Goal: Task Accomplishment & Management: Complete application form

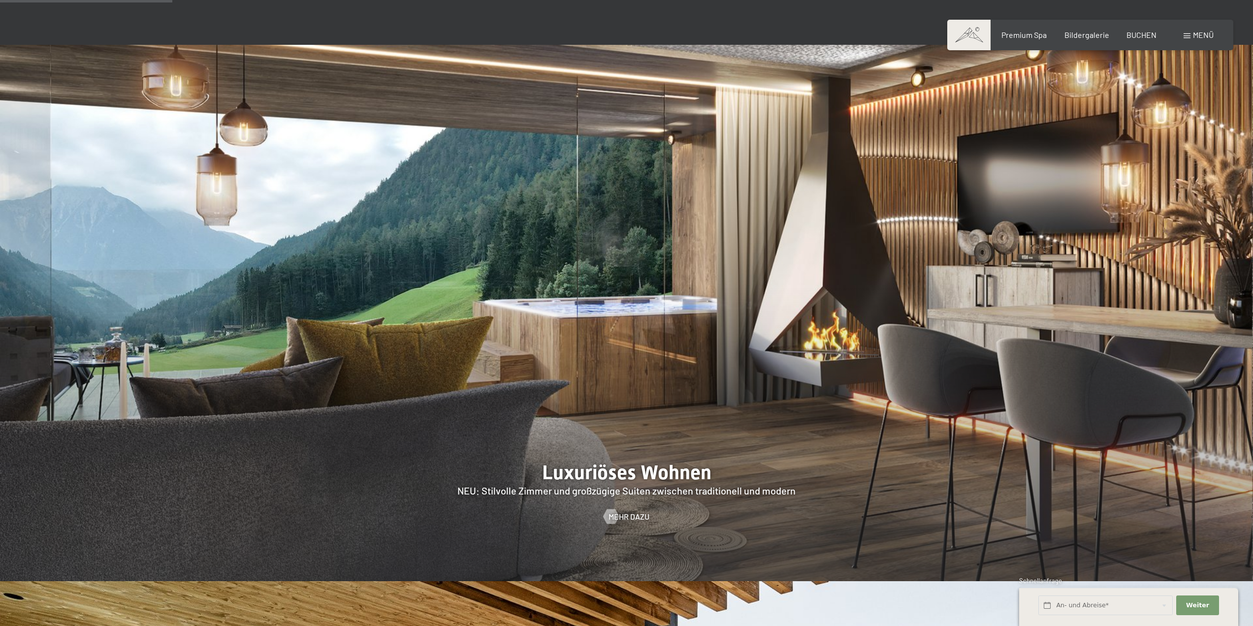
scroll to position [1181, 0]
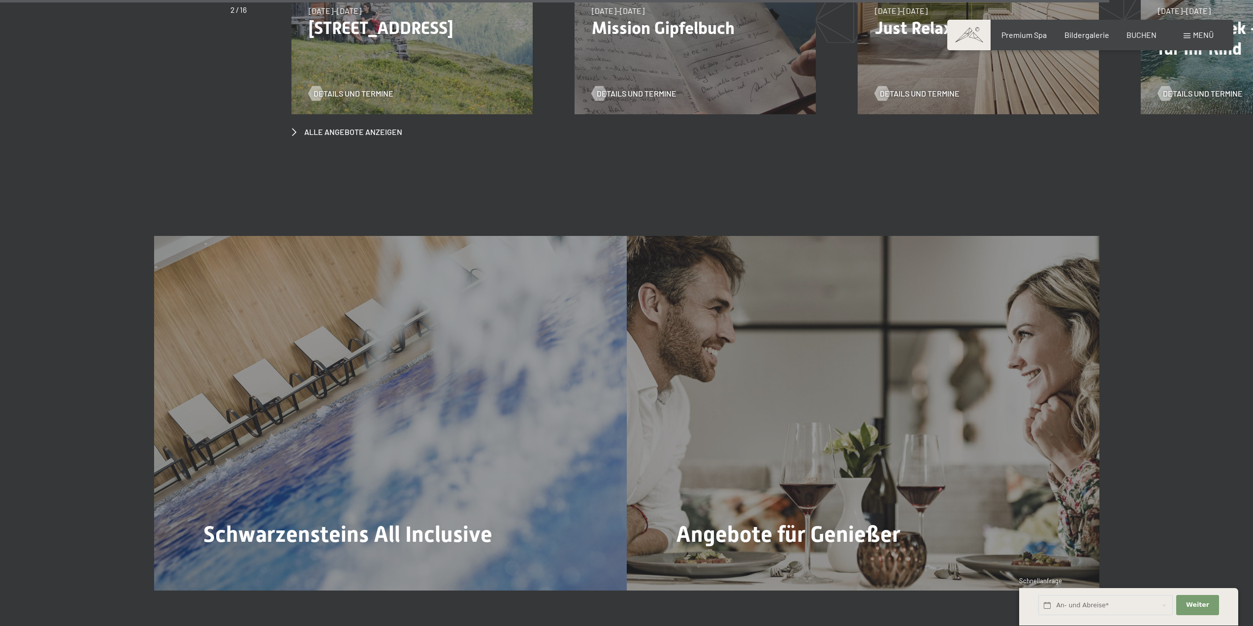
scroll to position [5119, 0]
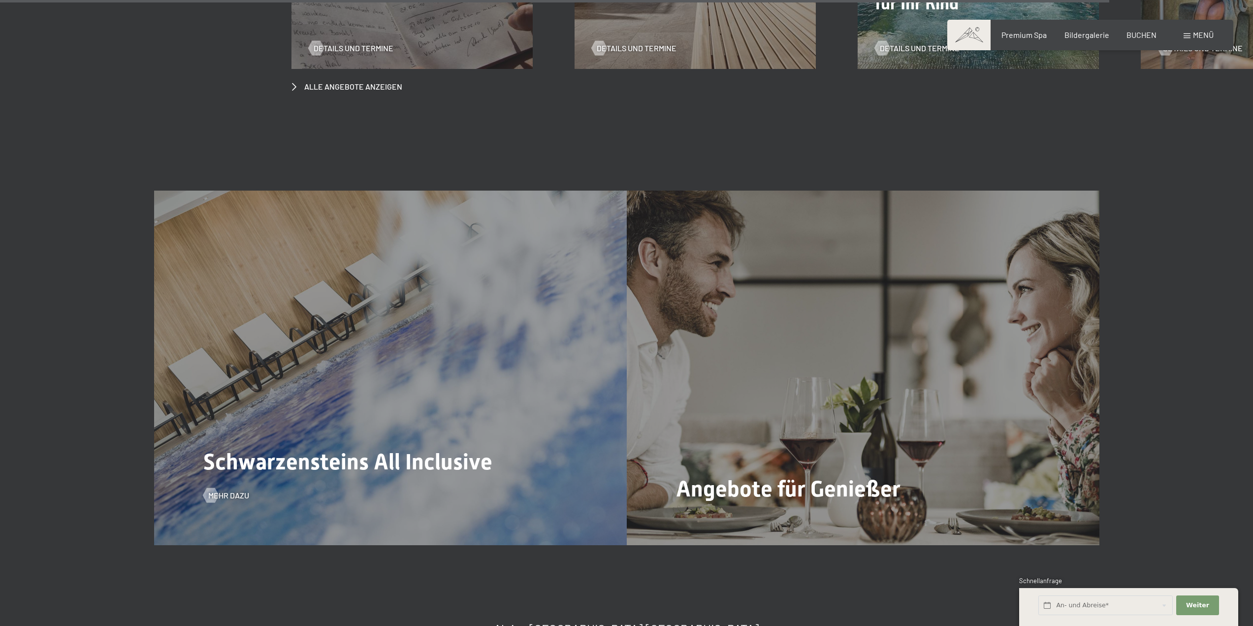
click at [357, 448] on span "Schwarzensteins All Inclusive" at bounding box center [347, 461] width 289 height 26
click at [230, 490] on span "Mehr dazu" at bounding box center [238, 495] width 41 height 11
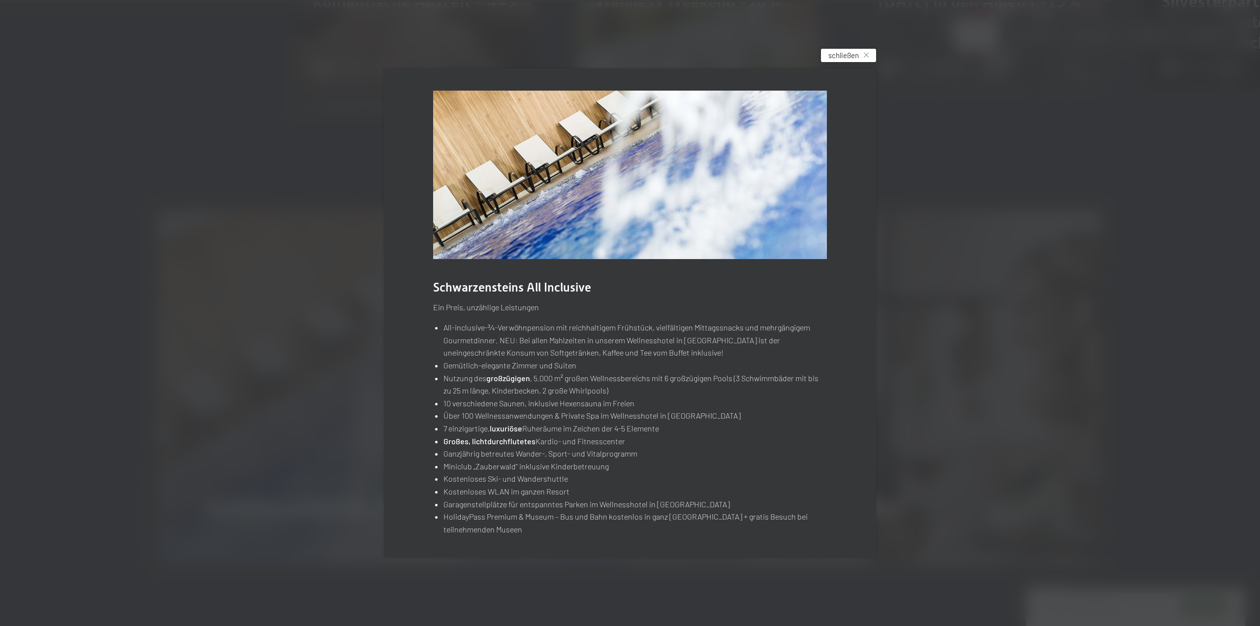
click at [841, 52] on span "schließen" at bounding box center [843, 55] width 31 height 10
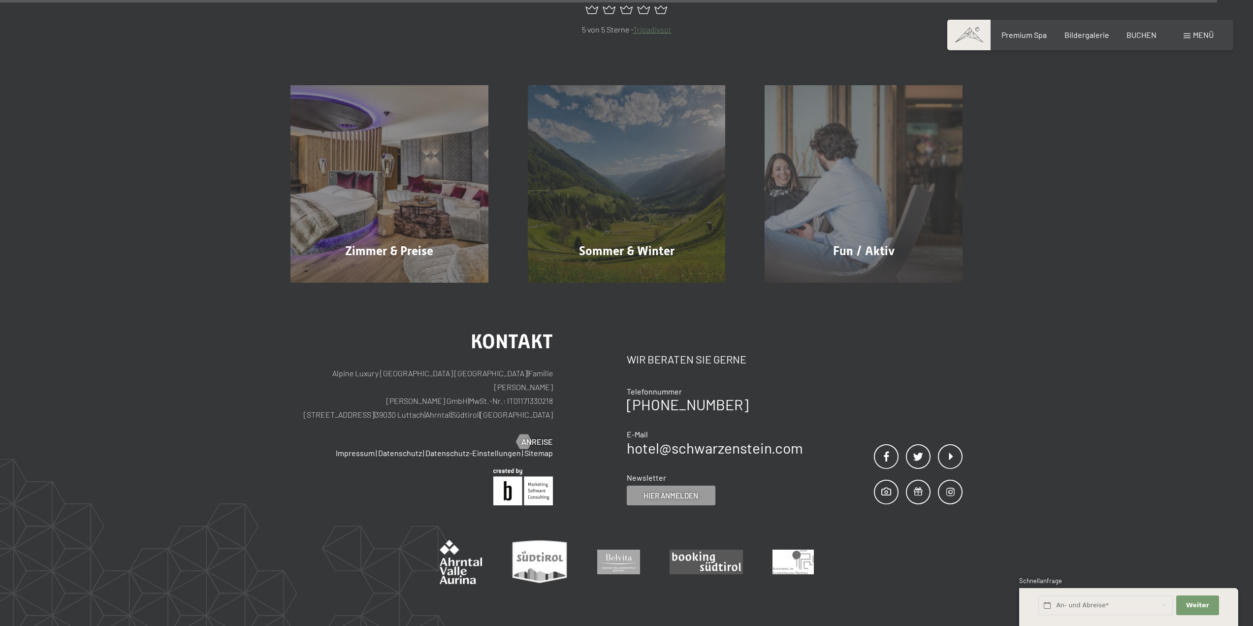
scroll to position [5513, 0]
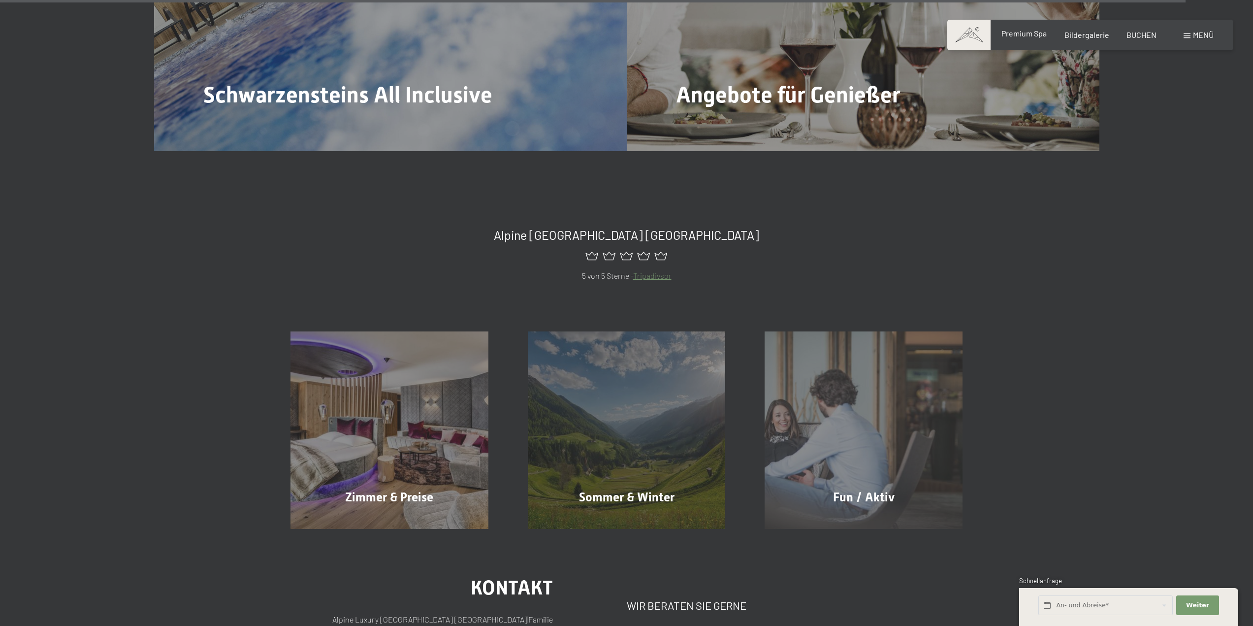
click at [1013, 34] on span "Premium Spa" at bounding box center [1023, 33] width 45 height 9
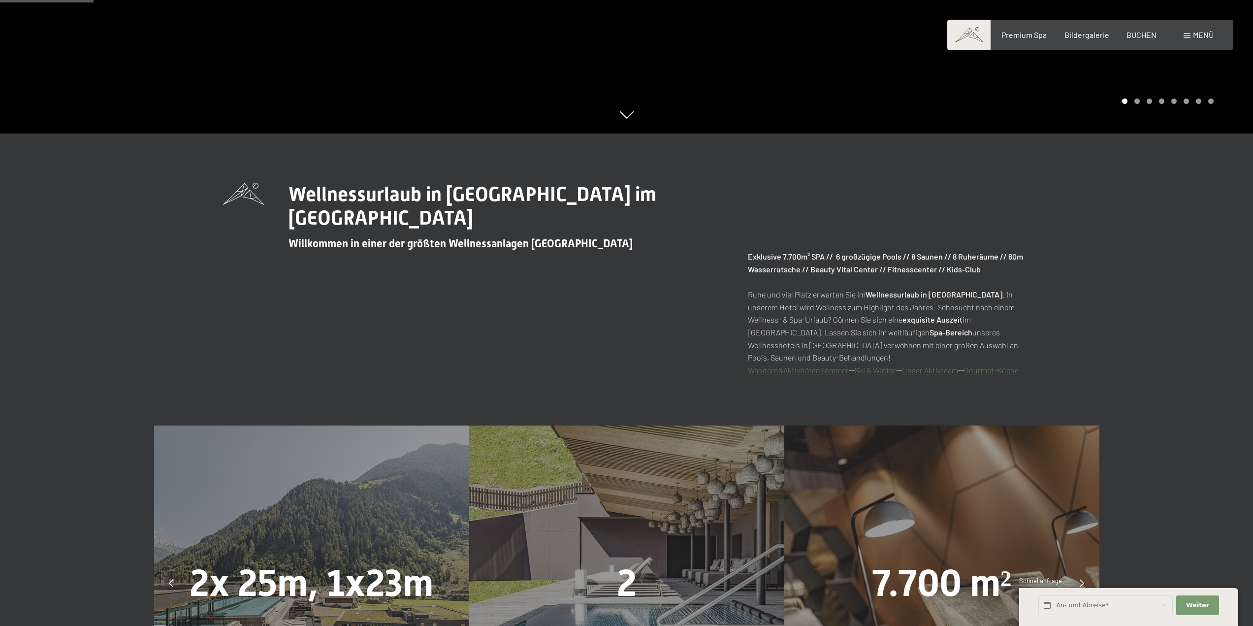
scroll to position [738, 0]
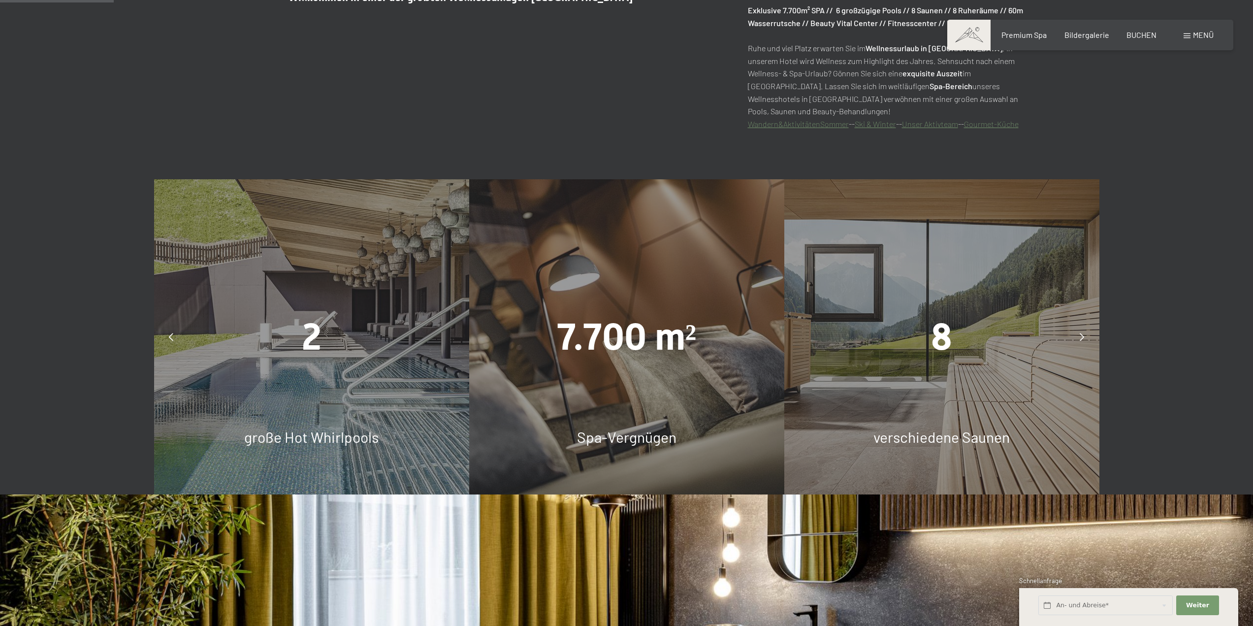
click at [169, 335] on icon at bounding box center [171, 337] width 4 height 8
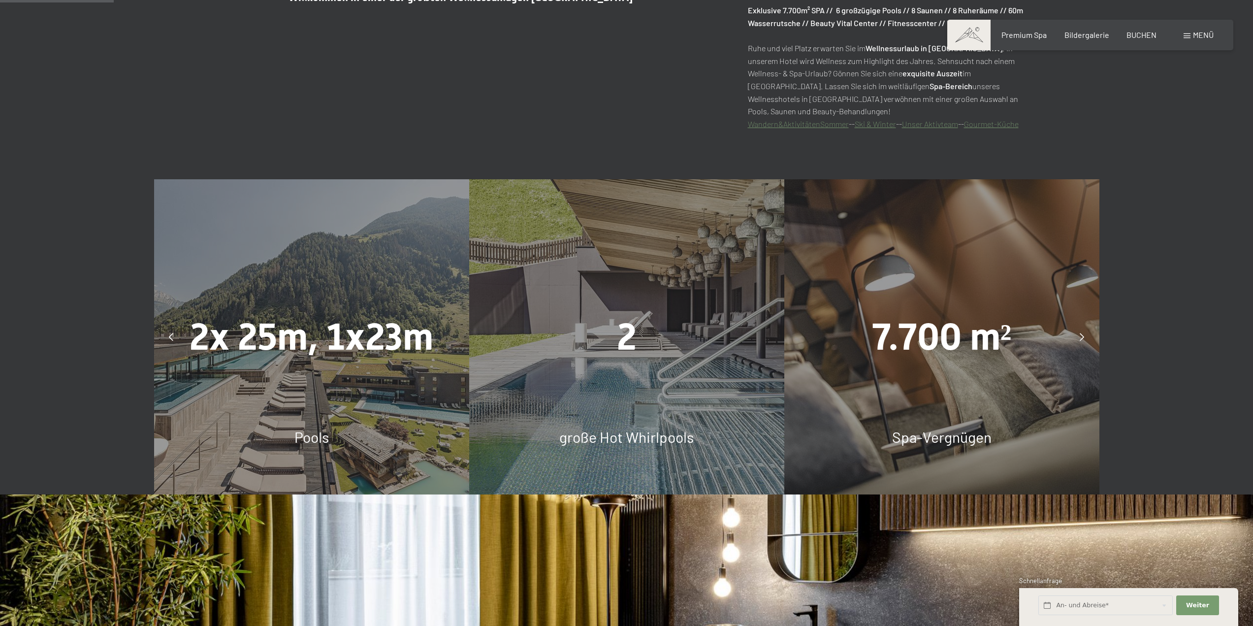
click at [1083, 339] on icon at bounding box center [1081, 337] width 4 height 8
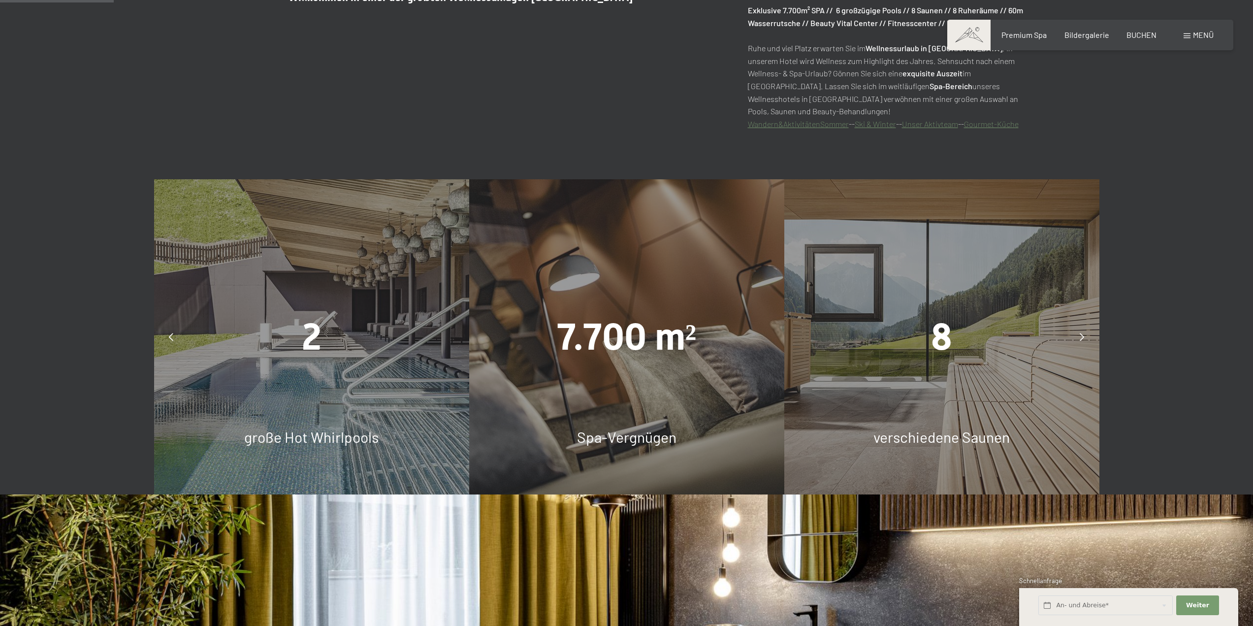
click at [1083, 339] on icon at bounding box center [1081, 337] width 4 height 8
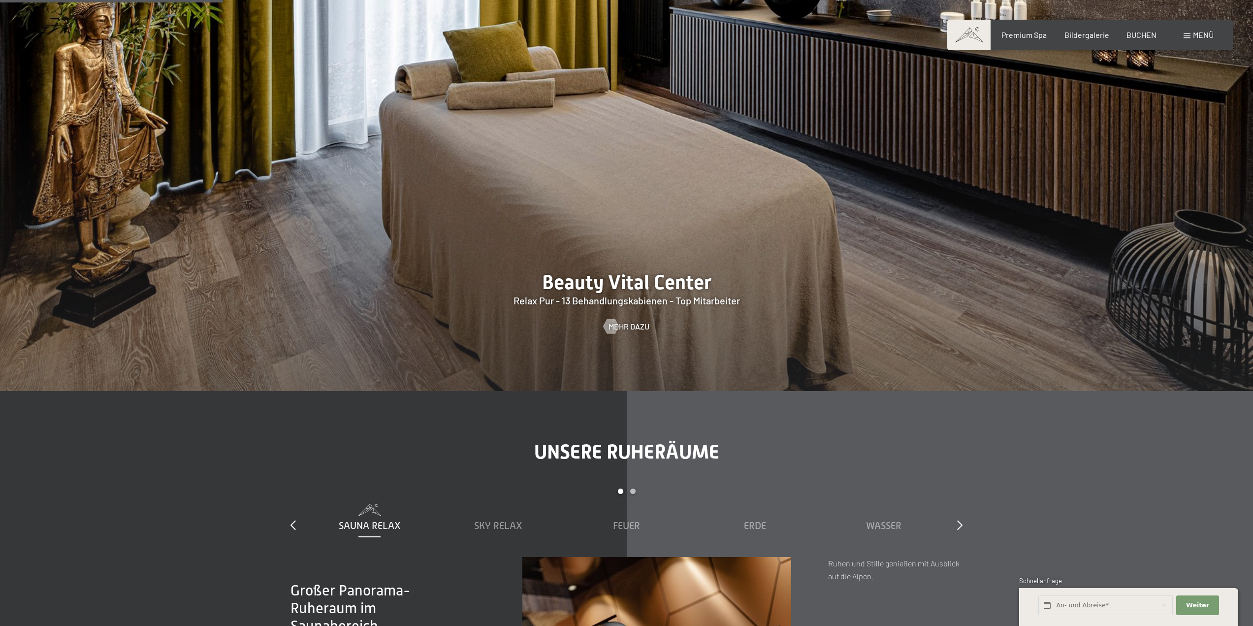
scroll to position [1674, 0]
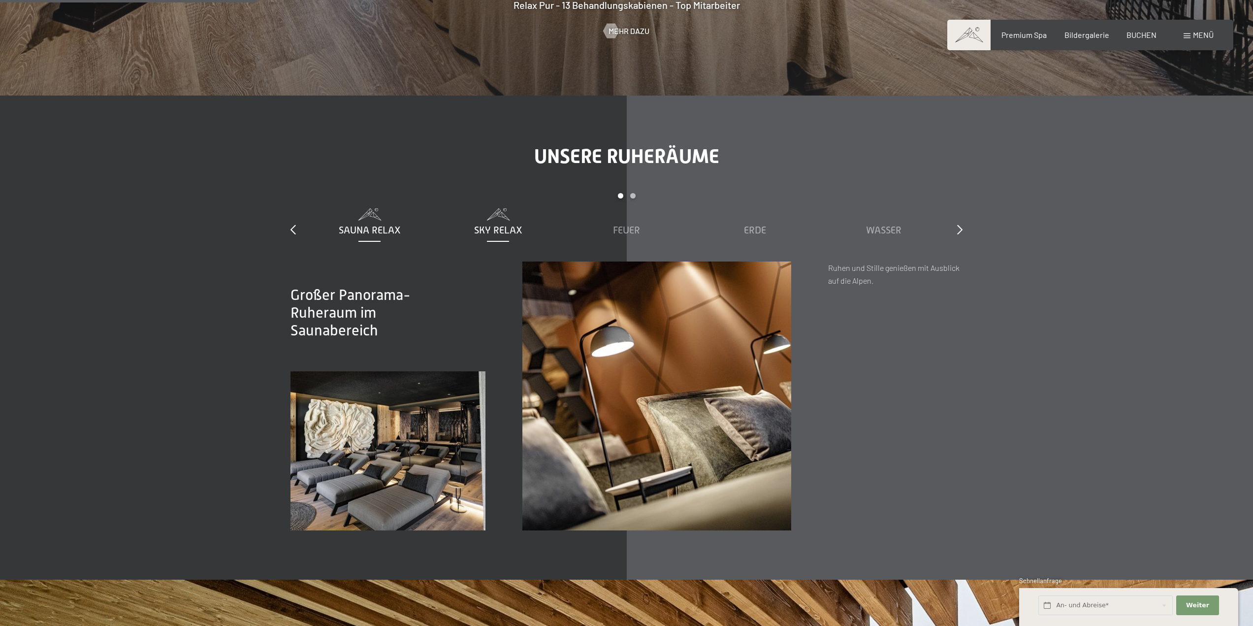
click at [504, 232] on span "Sky Relax" at bounding box center [498, 229] width 48 height 11
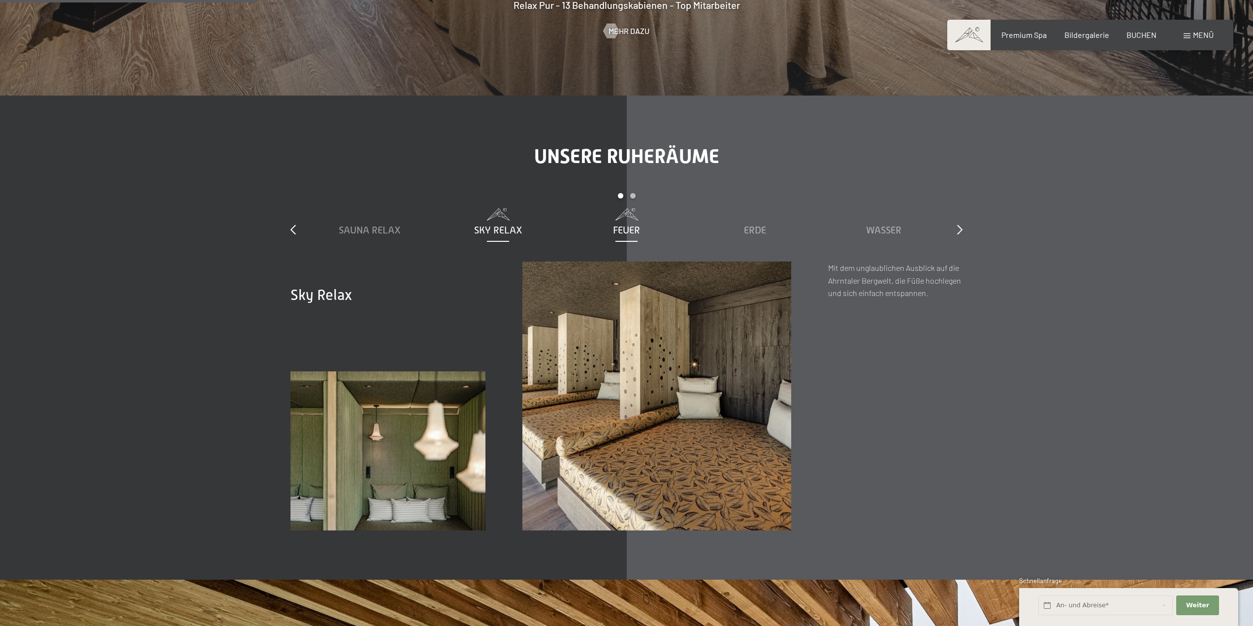
click at [617, 222] on div "Feuer" at bounding box center [626, 222] width 119 height 29
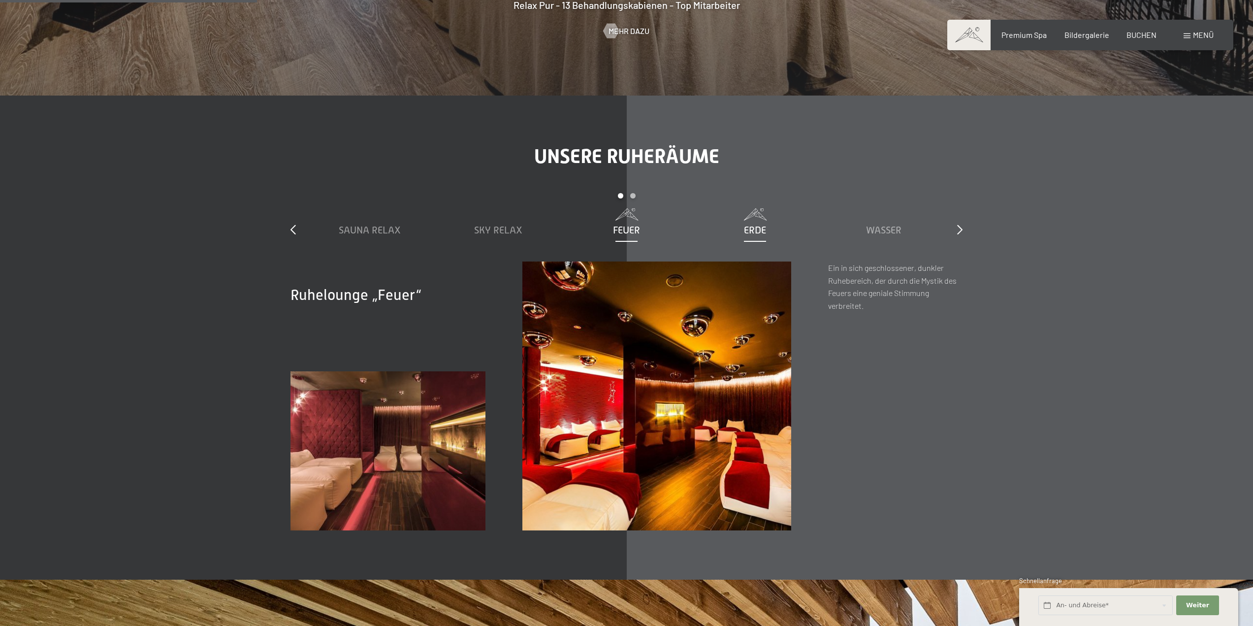
click at [750, 226] on span "Erde" at bounding box center [755, 229] width 22 height 11
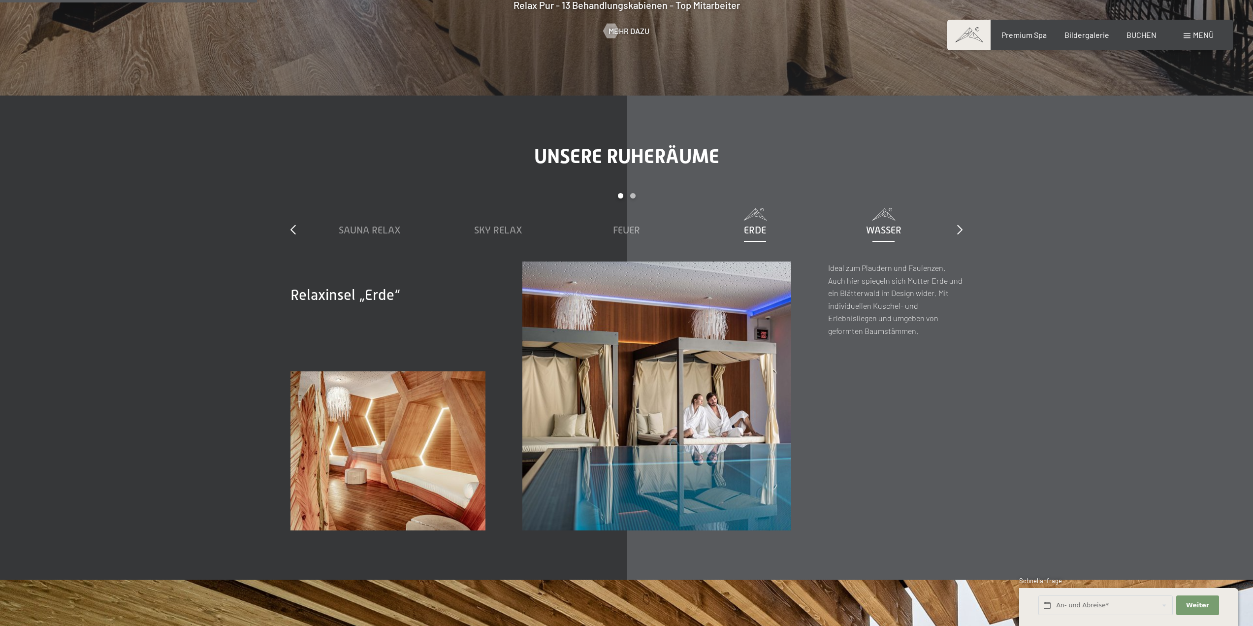
click at [874, 228] on span "Wasser" at bounding box center [883, 229] width 35 height 11
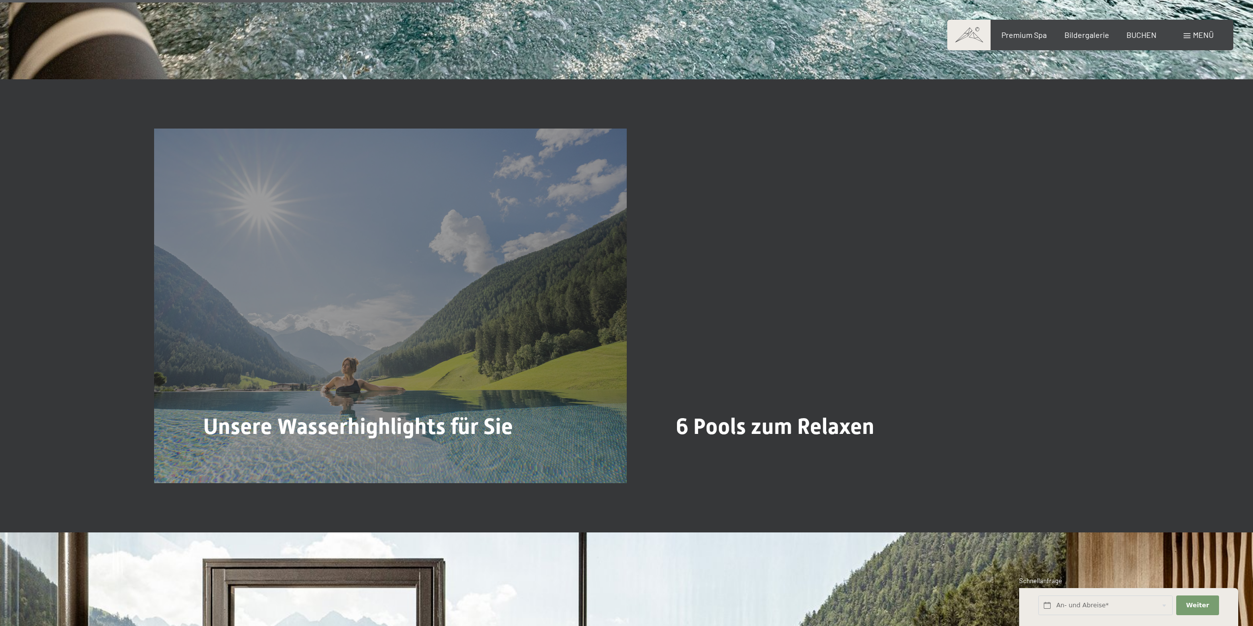
scroll to position [2953, 0]
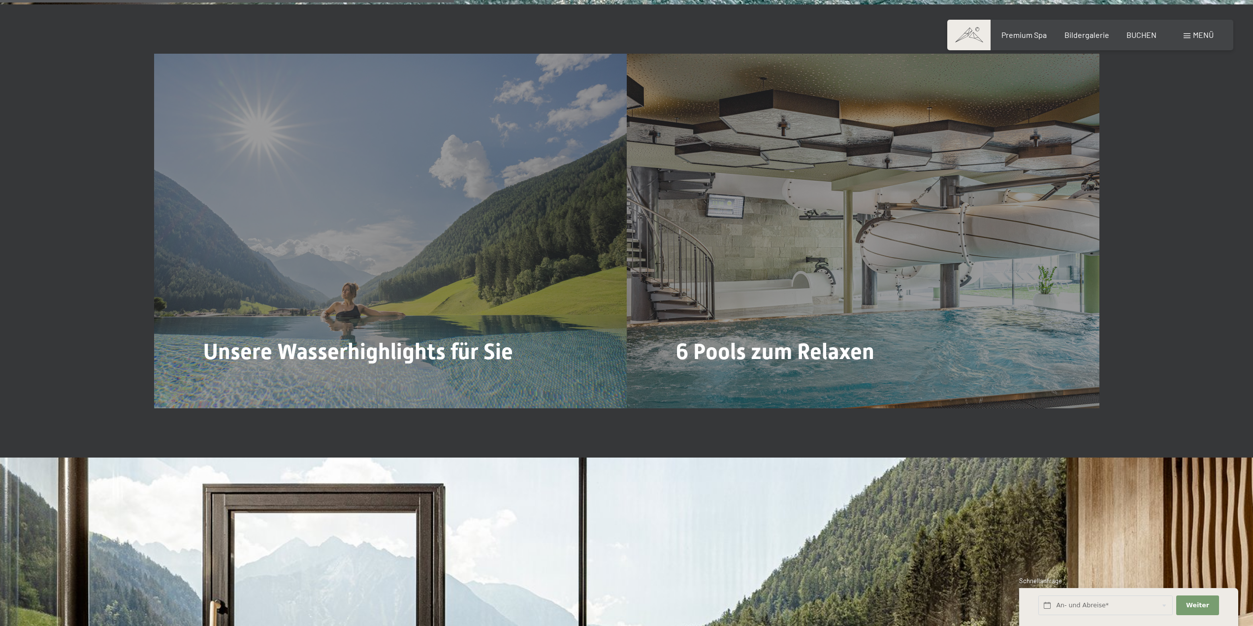
click at [931, 336] on div "6 Pools zum Relaxen Mehr dazu" at bounding box center [863, 231] width 473 height 354
click at [687, 355] on div at bounding box center [683, 357] width 8 height 15
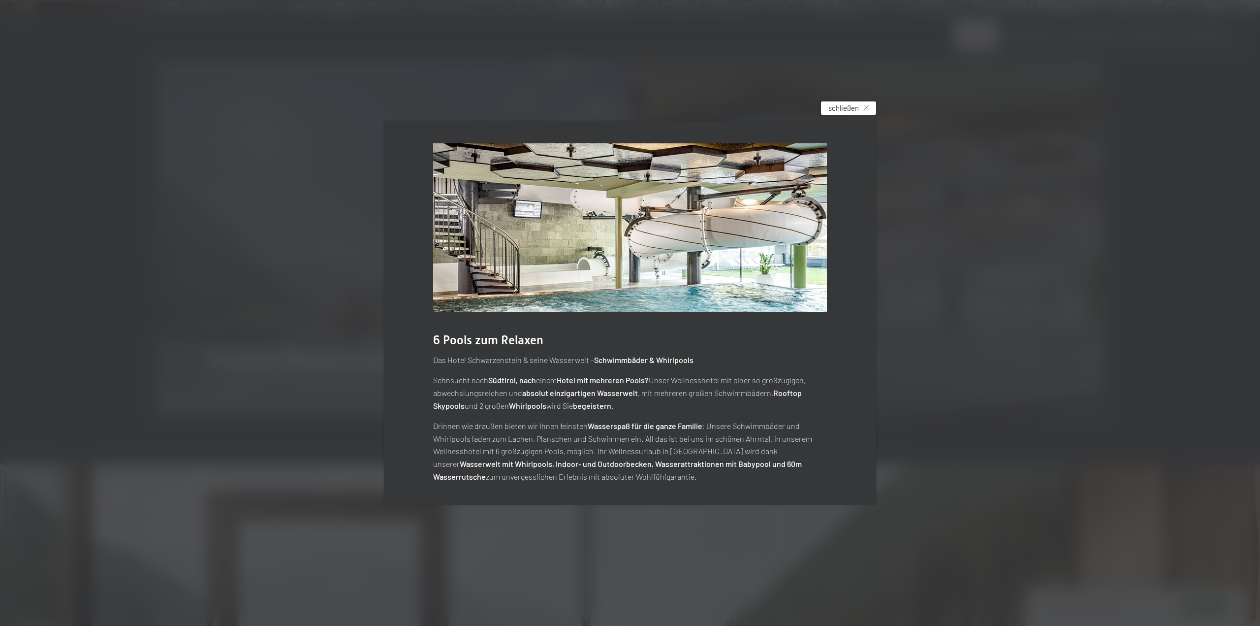
click at [848, 111] on span "schließen" at bounding box center [843, 108] width 31 height 10
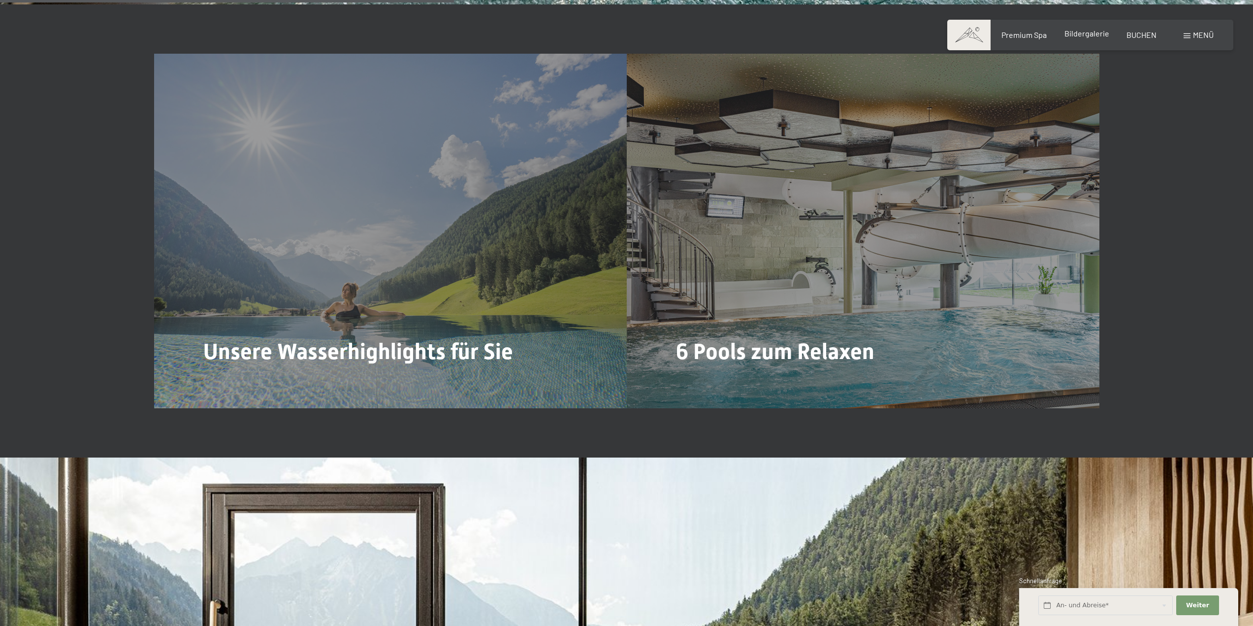
click at [1078, 34] on span "Bildergalerie" at bounding box center [1086, 33] width 45 height 9
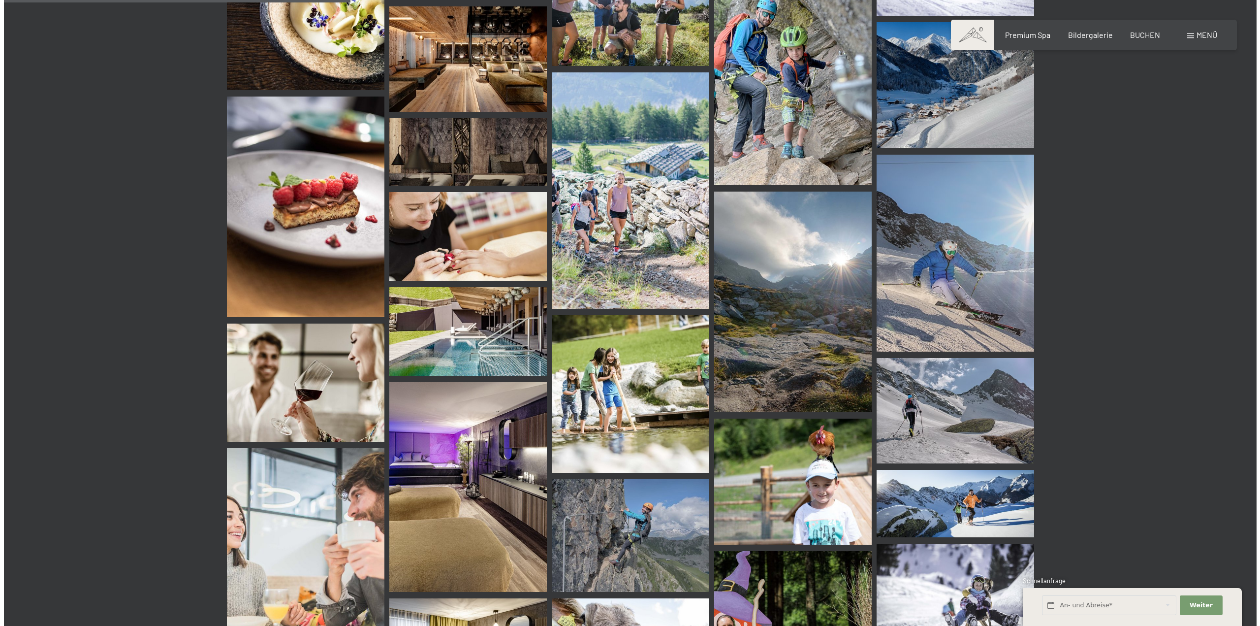
scroll to position [3692, 0]
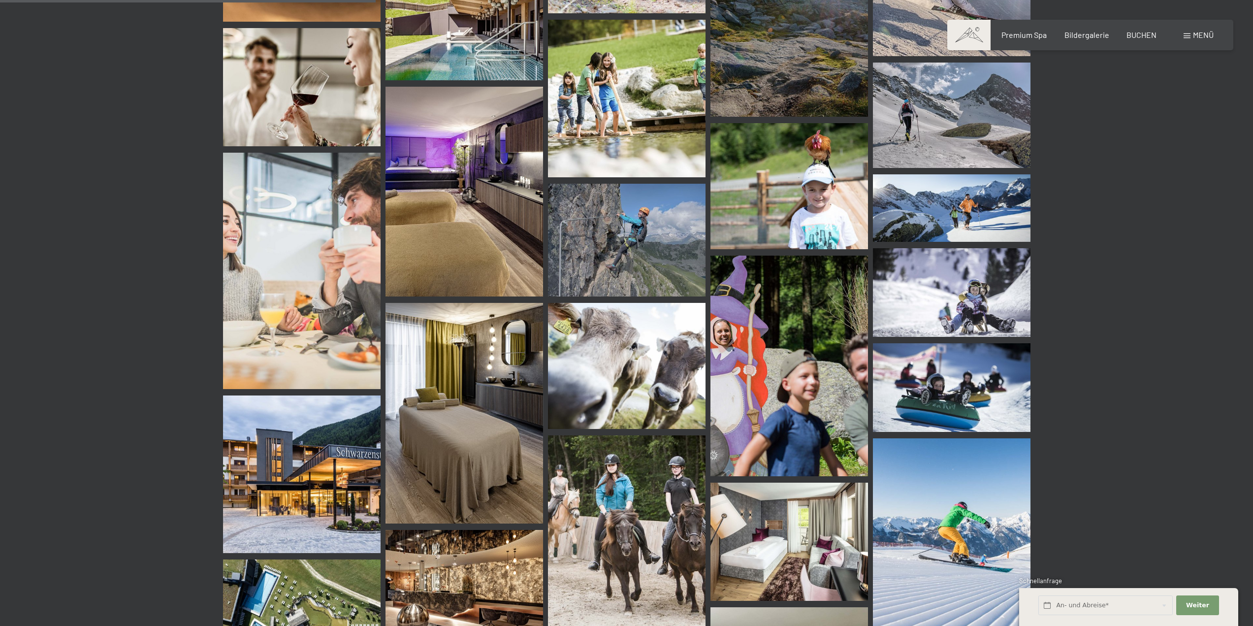
click at [1199, 30] on div "Buchen Anfragen Premium Spa Bildergalerie BUCHEN Menü DE IT EN Gutschein Bilder…" at bounding box center [1090, 35] width 247 height 11
click at [1198, 35] on span "Menü" at bounding box center [1203, 34] width 21 height 9
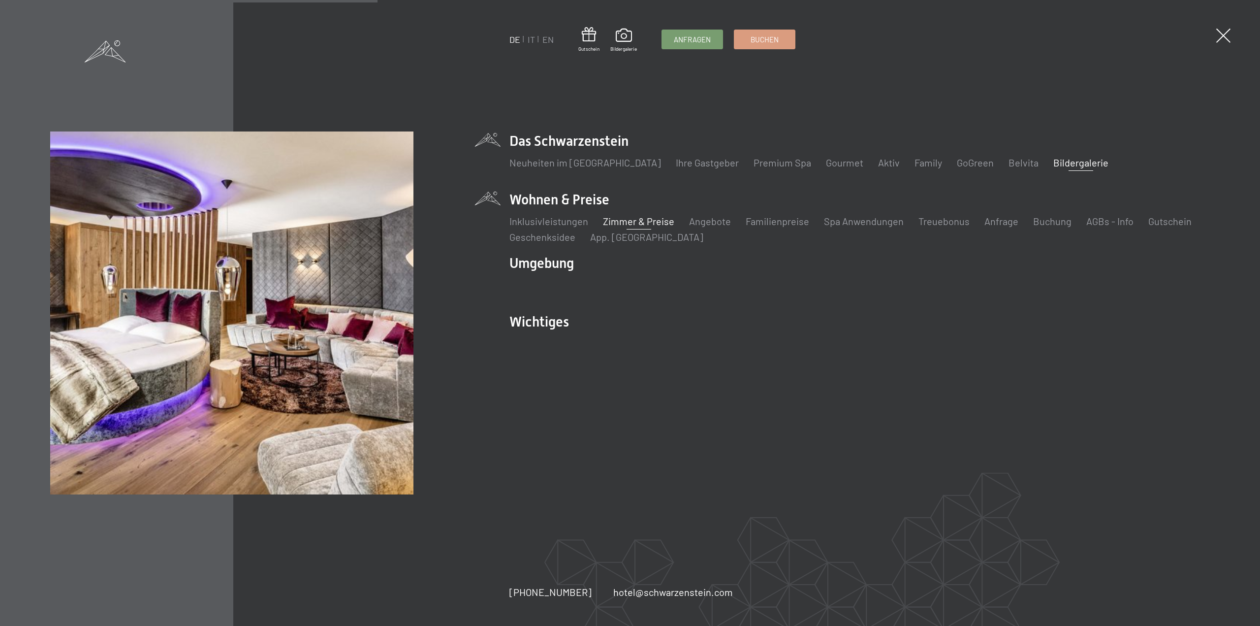
click at [613, 223] on link "Zimmer & Preise" at bounding box center [638, 221] width 71 height 12
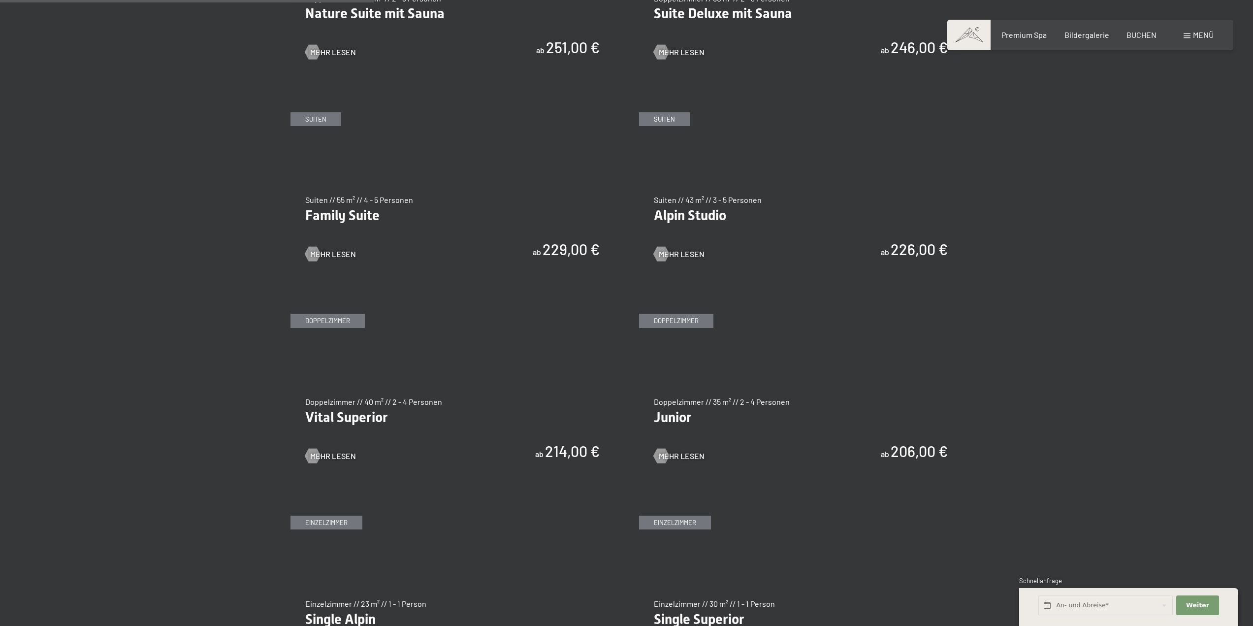
scroll to position [1231, 0]
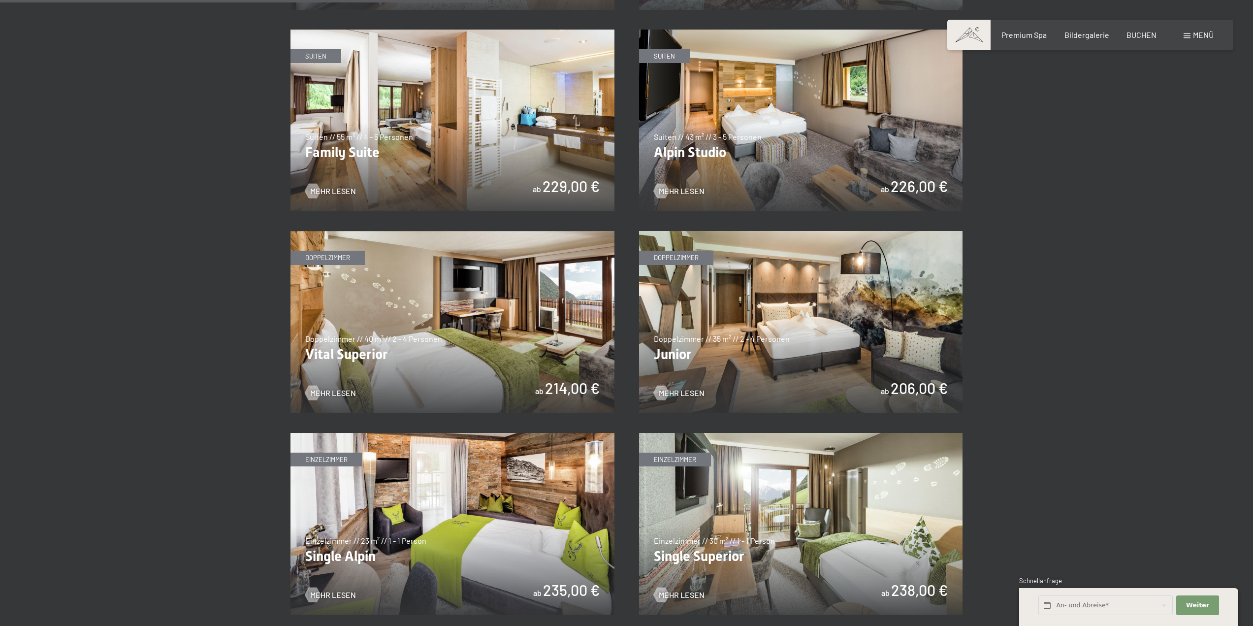
click at [805, 308] on img at bounding box center [801, 322] width 324 height 182
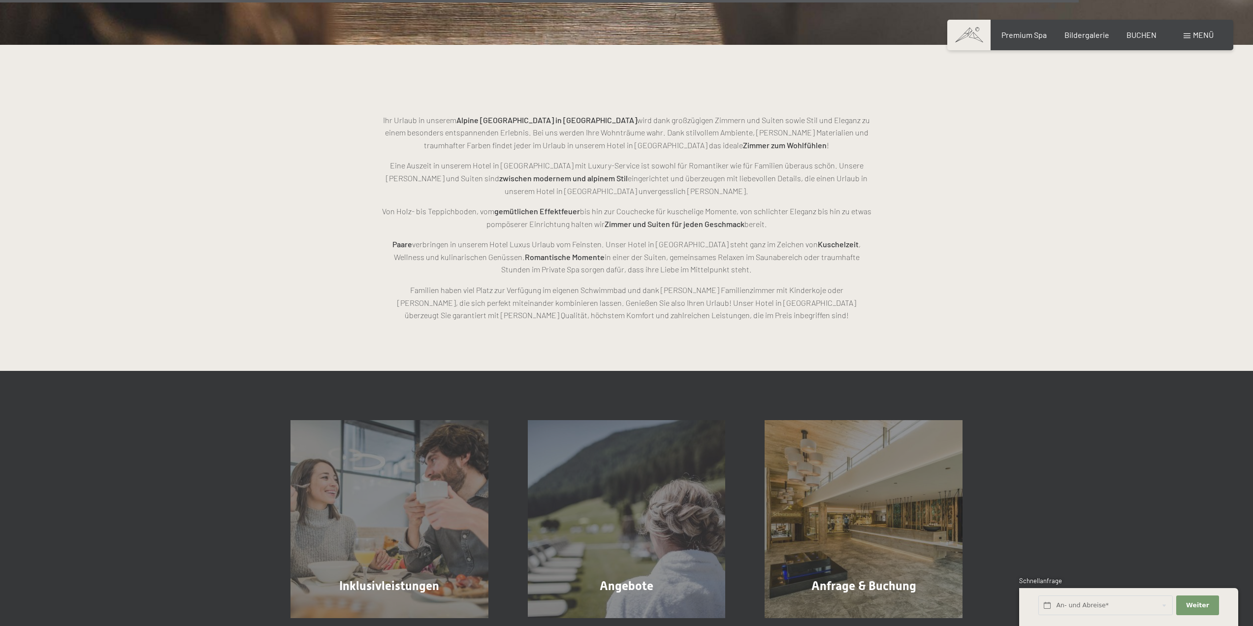
scroll to position [2953, 0]
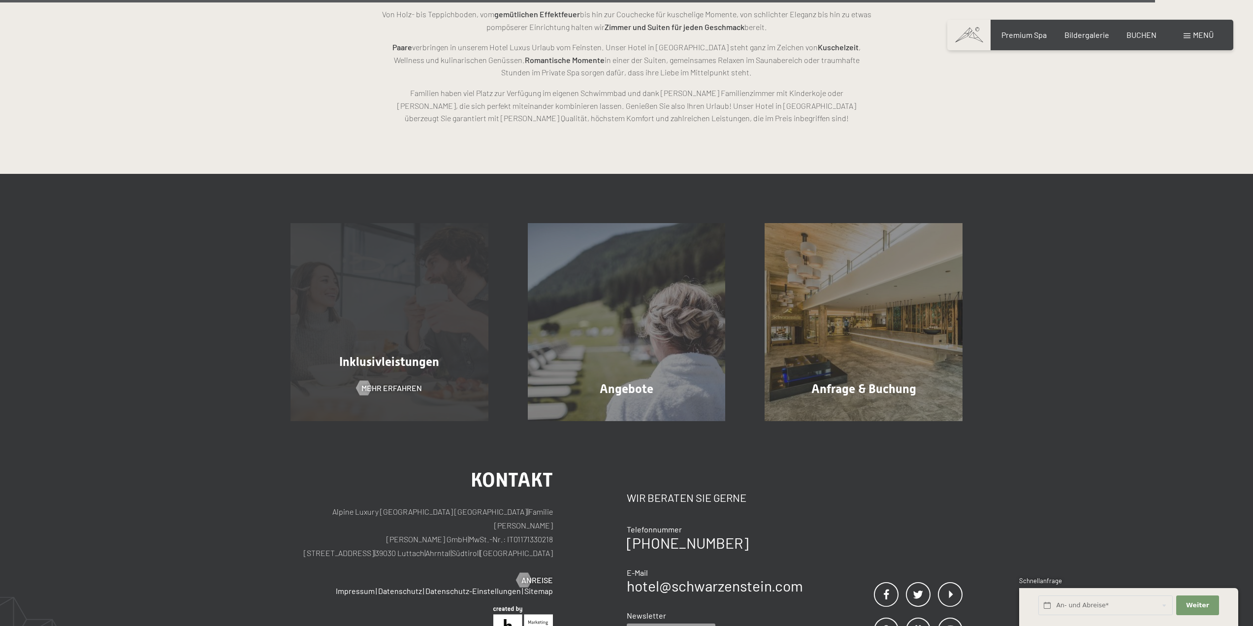
click at [341, 345] on div "Inklusivleistungen Mehr erfahren" at bounding box center [389, 322] width 237 height 198
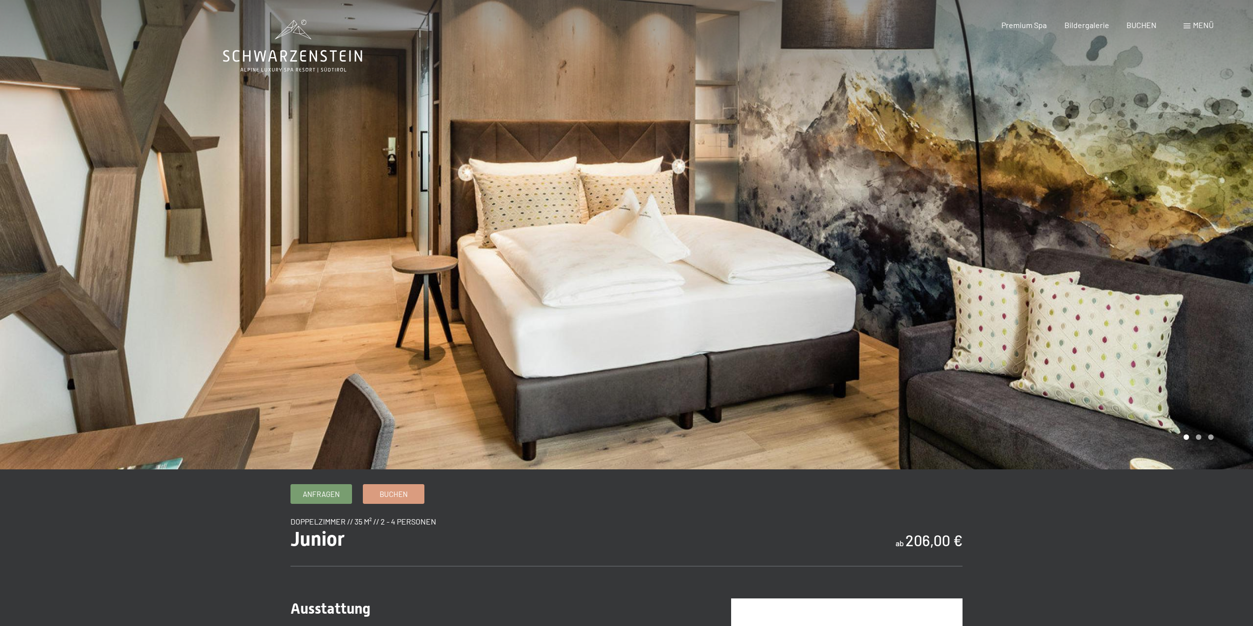
click at [1005, 317] on div at bounding box center [940, 234] width 627 height 469
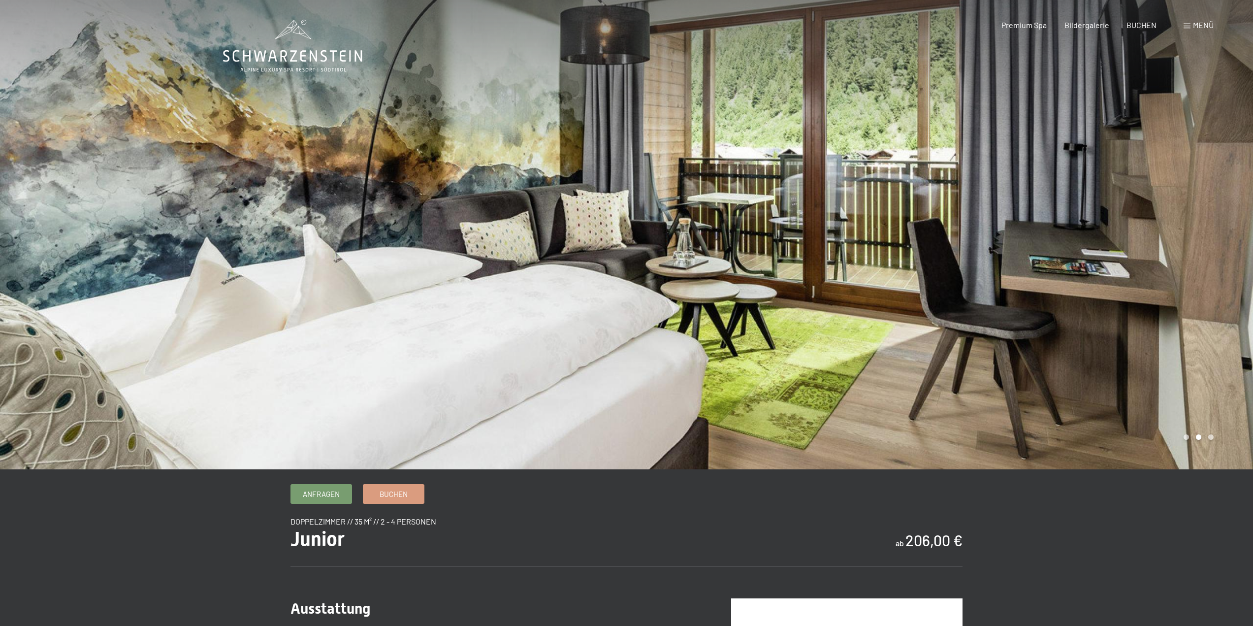
click at [1005, 317] on div at bounding box center [940, 234] width 627 height 469
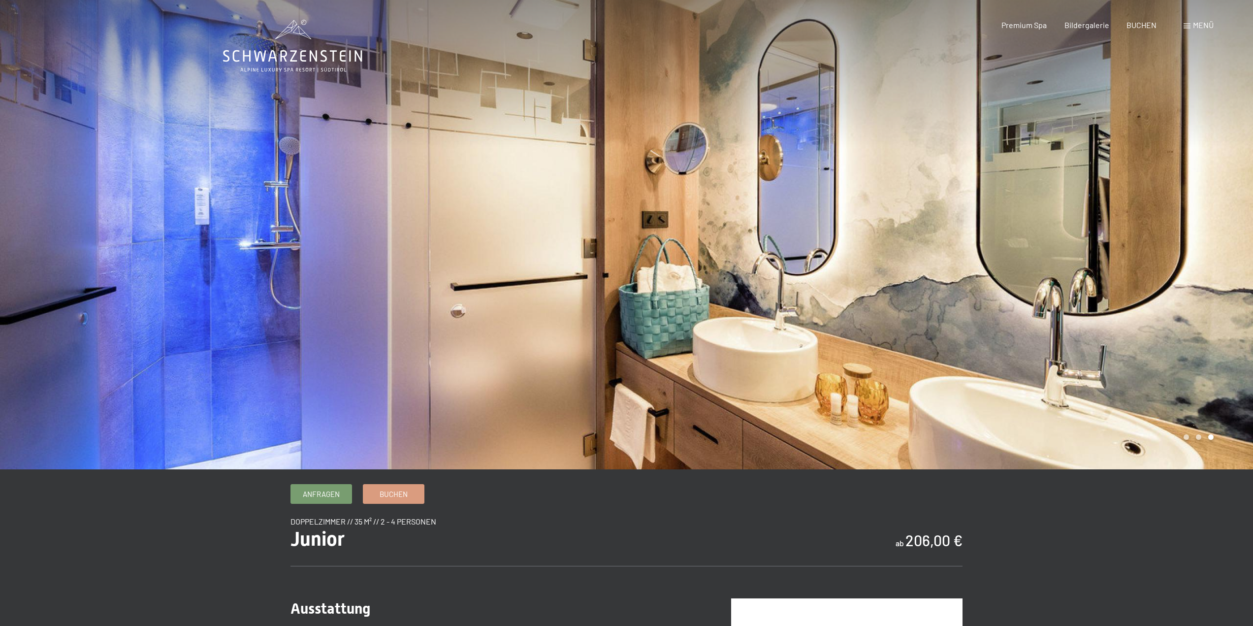
click at [1006, 317] on div at bounding box center [940, 234] width 627 height 469
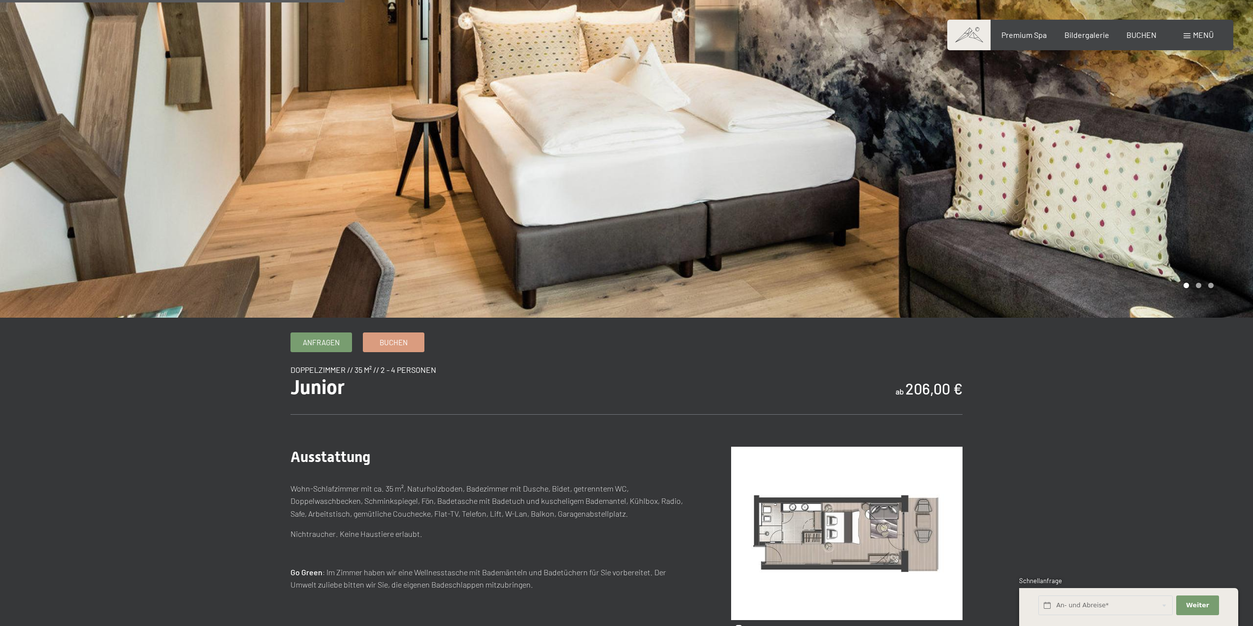
scroll to position [49, 0]
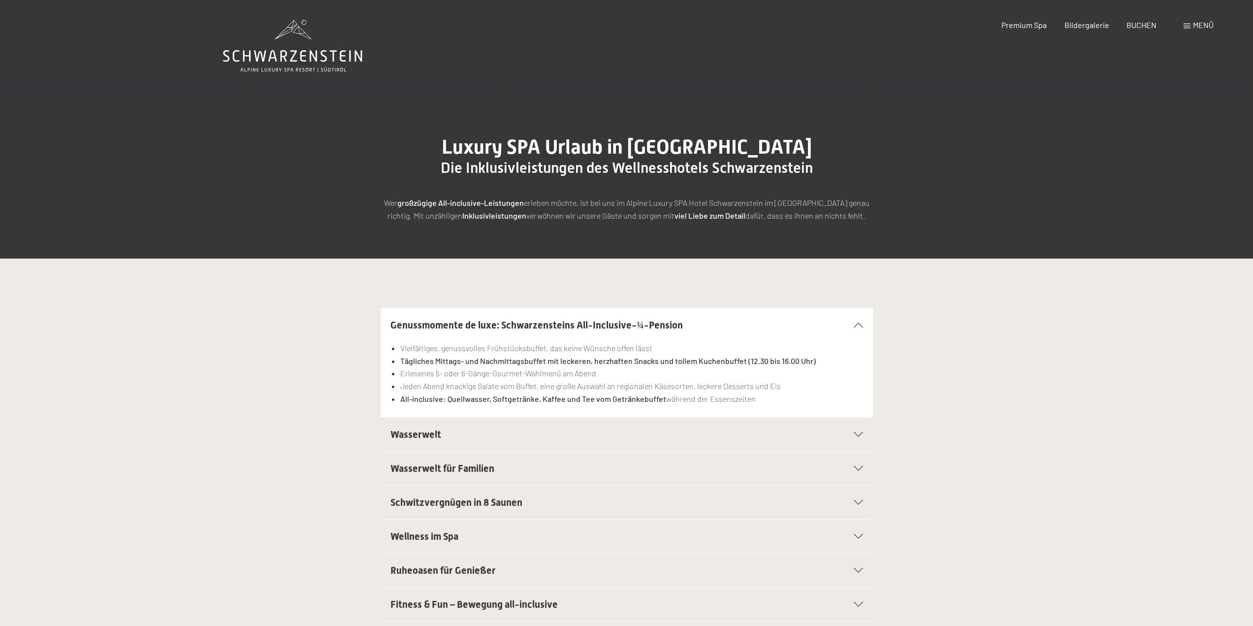
click at [1197, 23] on span "Menü" at bounding box center [1203, 24] width 21 height 9
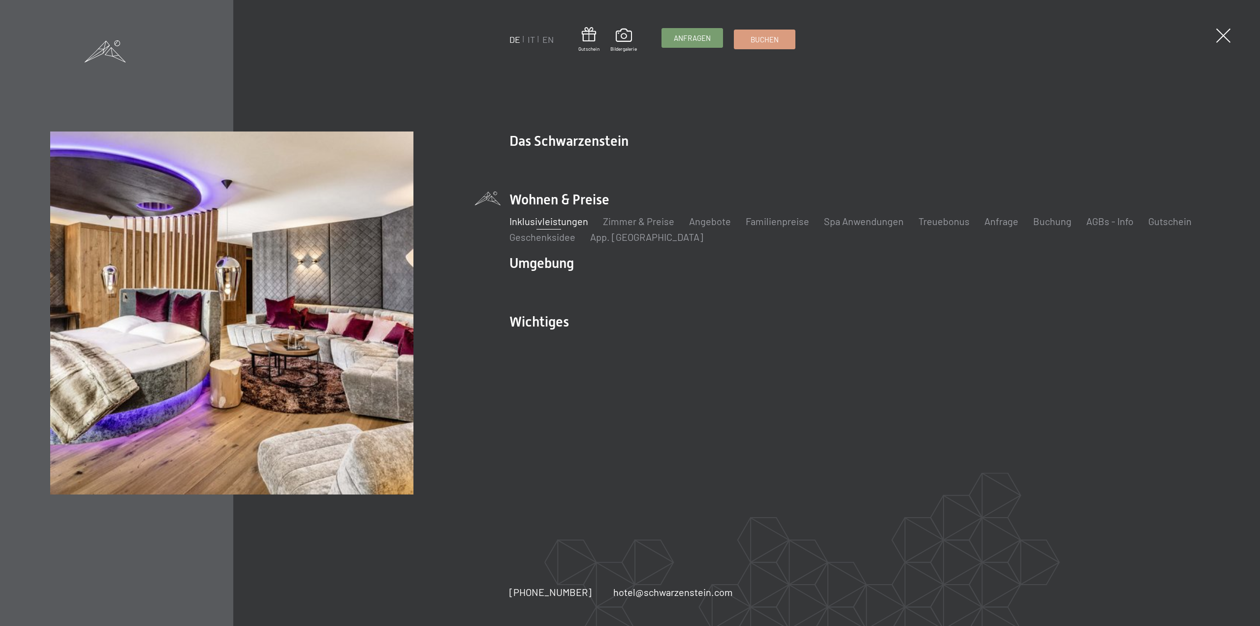
click at [678, 38] on span "Anfragen" at bounding box center [692, 38] width 37 height 10
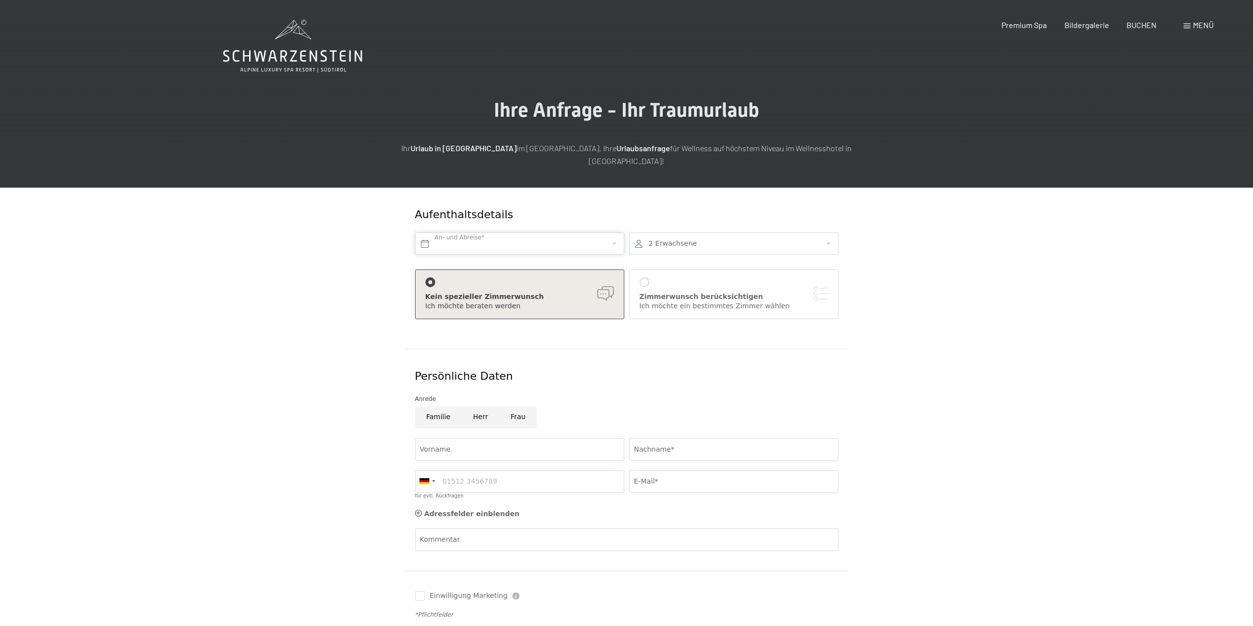
click at [474, 232] on input "text" at bounding box center [519, 243] width 209 height 22
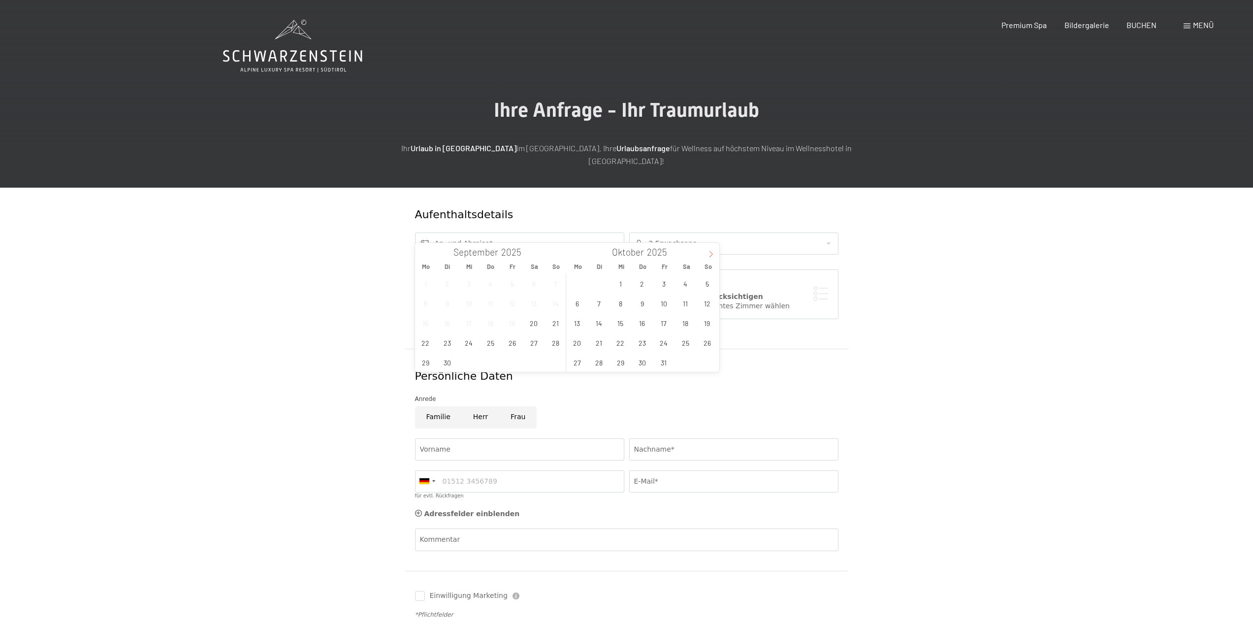
click at [707, 253] on icon at bounding box center [710, 254] width 7 height 7
type input "2026"
click at [576, 322] on span "12" at bounding box center [577, 322] width 19 height 19
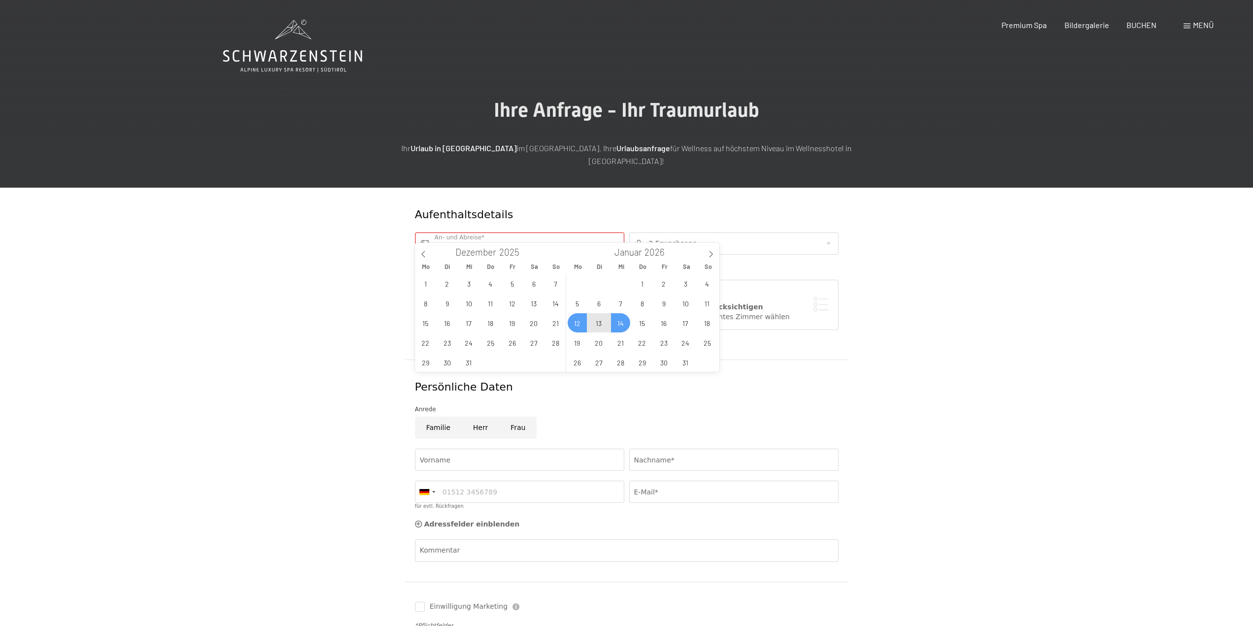
click at [616, 325] on span "14" at bounding box center [620, 322] width 19 height 19
type input "Mo. 12.01.2026 - Mi. 14.01.2026"
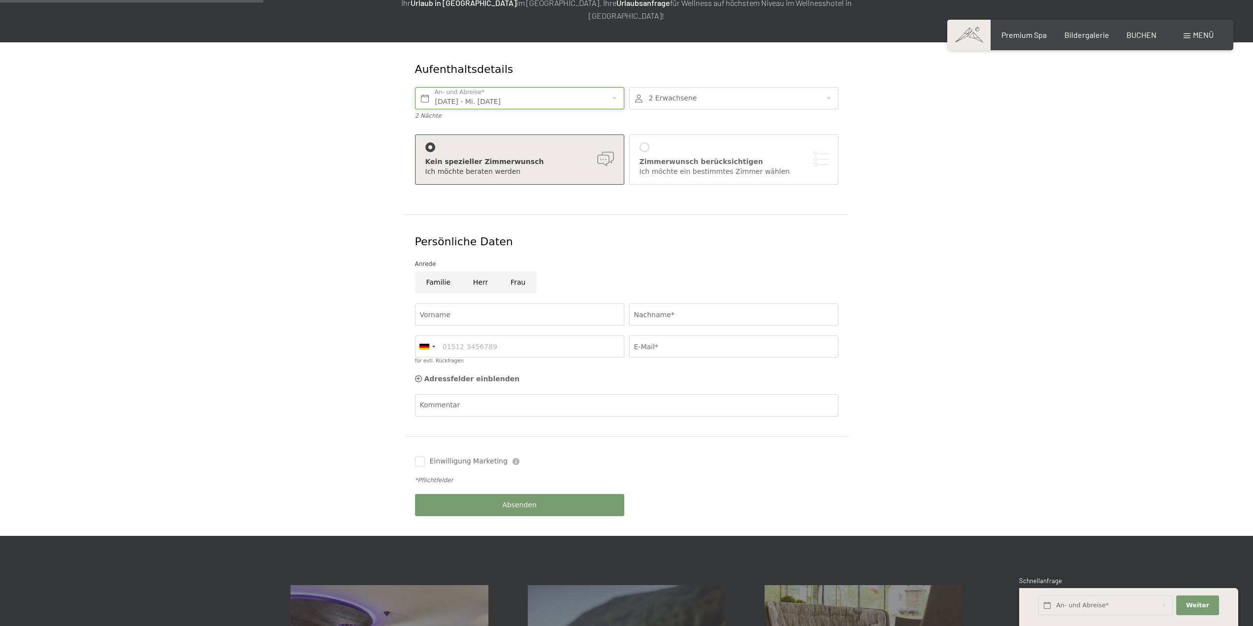
scroll to position [148, 0]
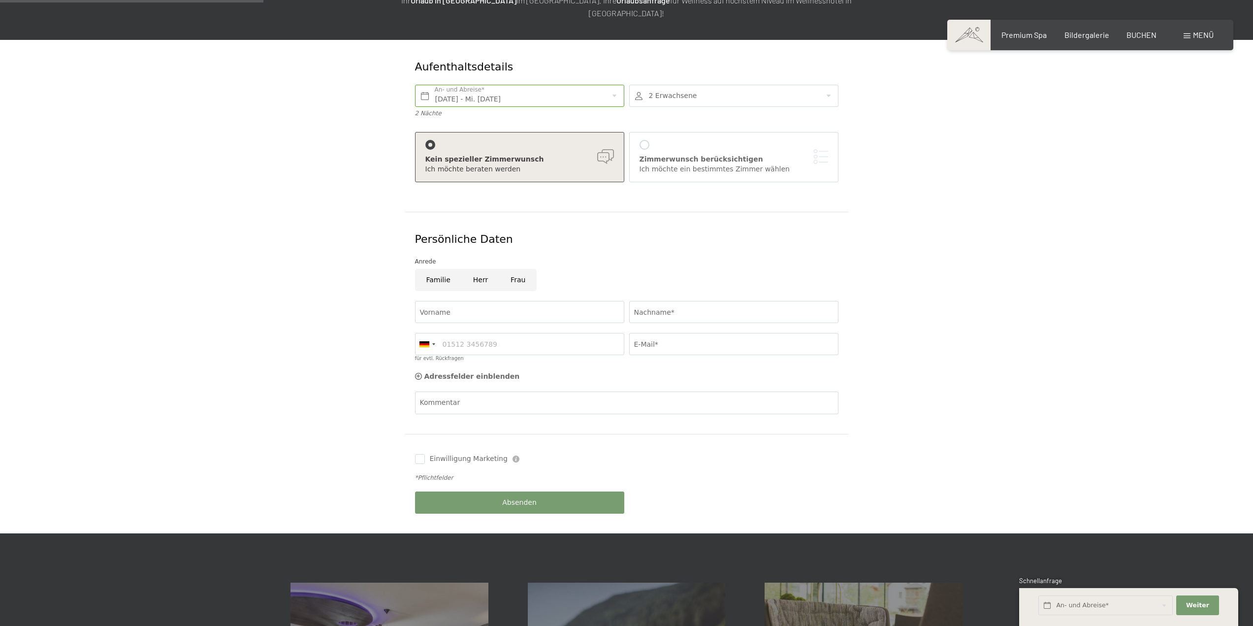
click at [508, 269] on input "Frau" at bounding box center [517, 280] width 37 height 22
radio input "true"
click at [453, 301] on input "Vorname" at bounding box center [519, 312] width 209 height 22
type input "Daniela"
click at [660, 301] on input "Nachname*" at bounding box center [733, 312] width 209 height 22
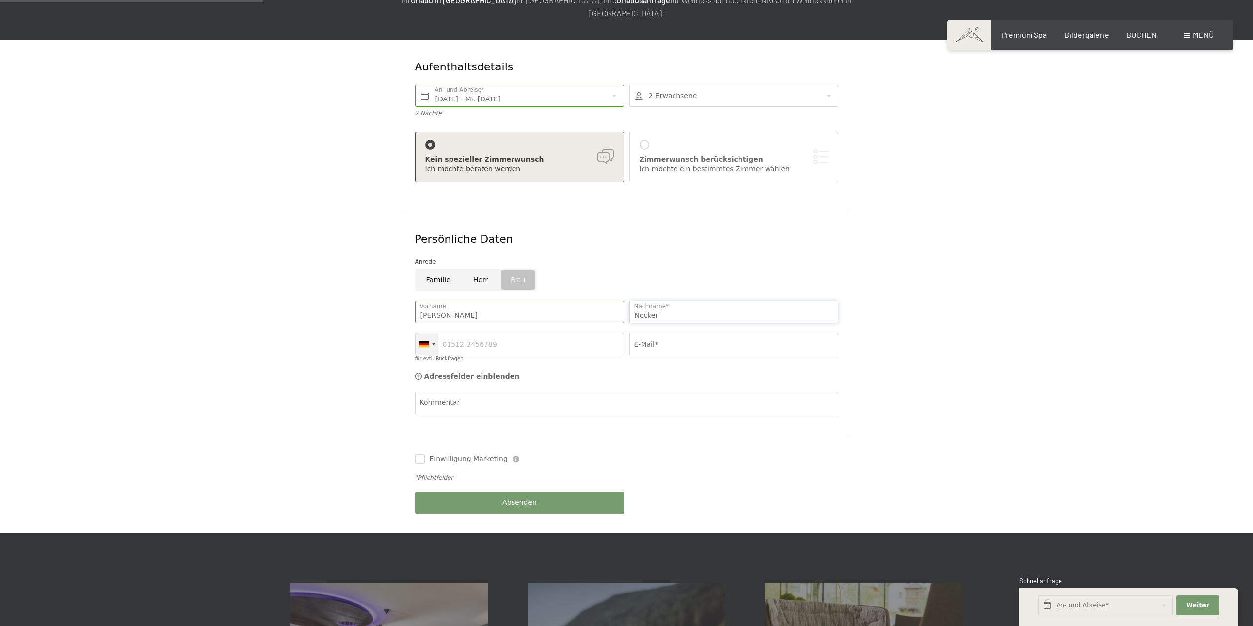
type input "Nocker"
click at [426, 341] on div at bounding box center [424, 344] width 10 height 6
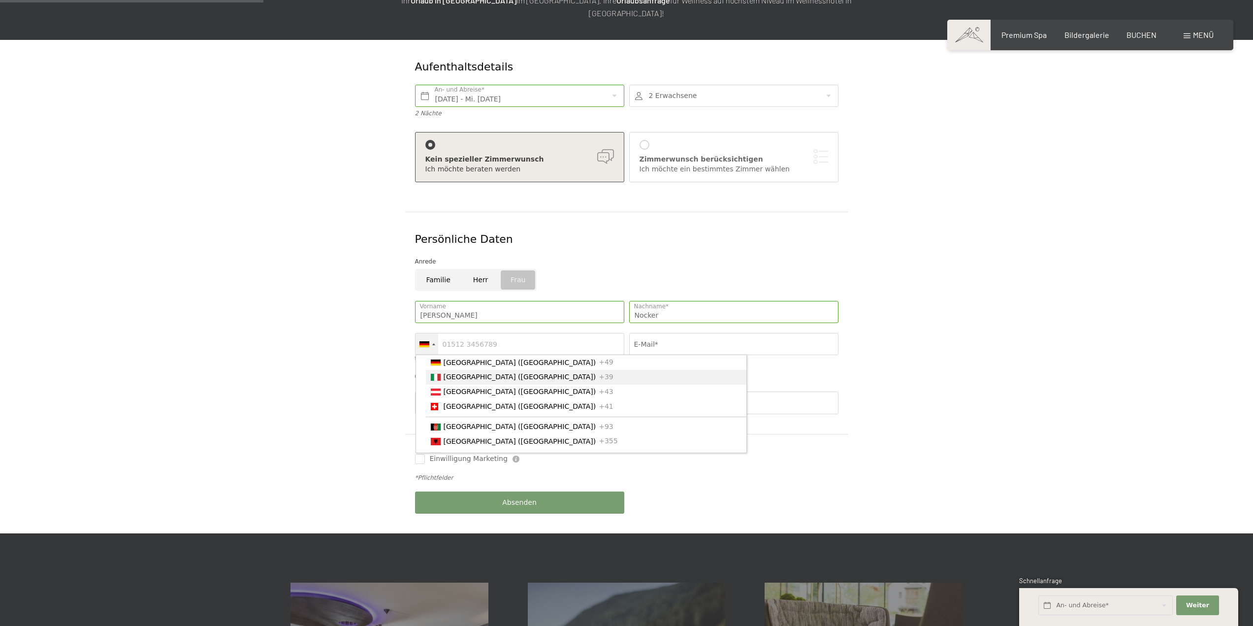
click at [470, 373] on span "[GEOGRAPHIC_DATA] ([GEOGRAPHIC_DATA])" at bounding box center [519, 377] width 153 height 8
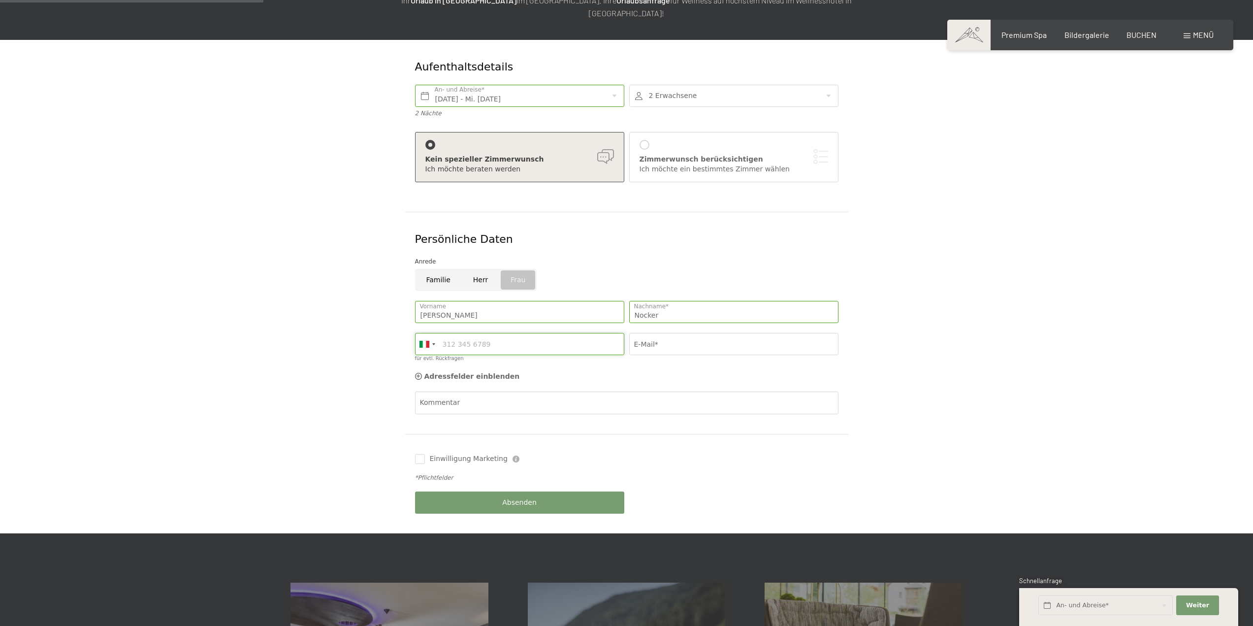
type input "3"
click at [655, 333] on input "E-Mail*" at bounding box center [733, 344] width 209 height 22
type input "nocker.daniela@gmail.com"
click at [527, 498] on span "Absenden" at bounding box center [519, 503] width 34 height 10
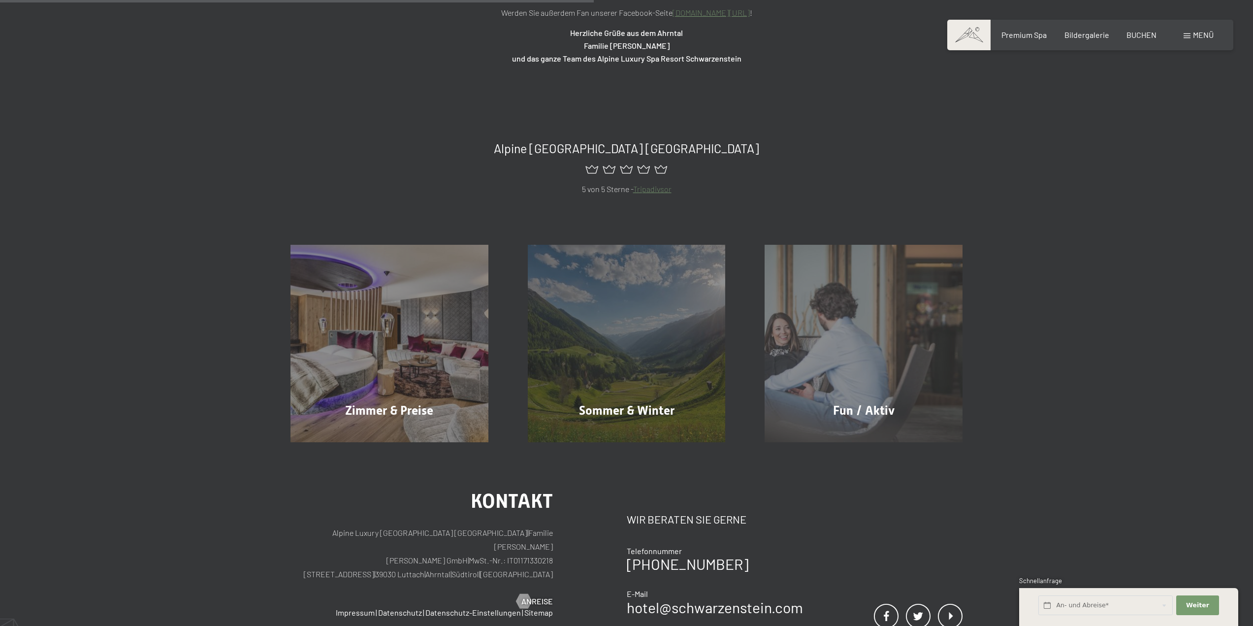
scroll to position [526, 0]
